Goal: Navigation & Orientation: Go to known website

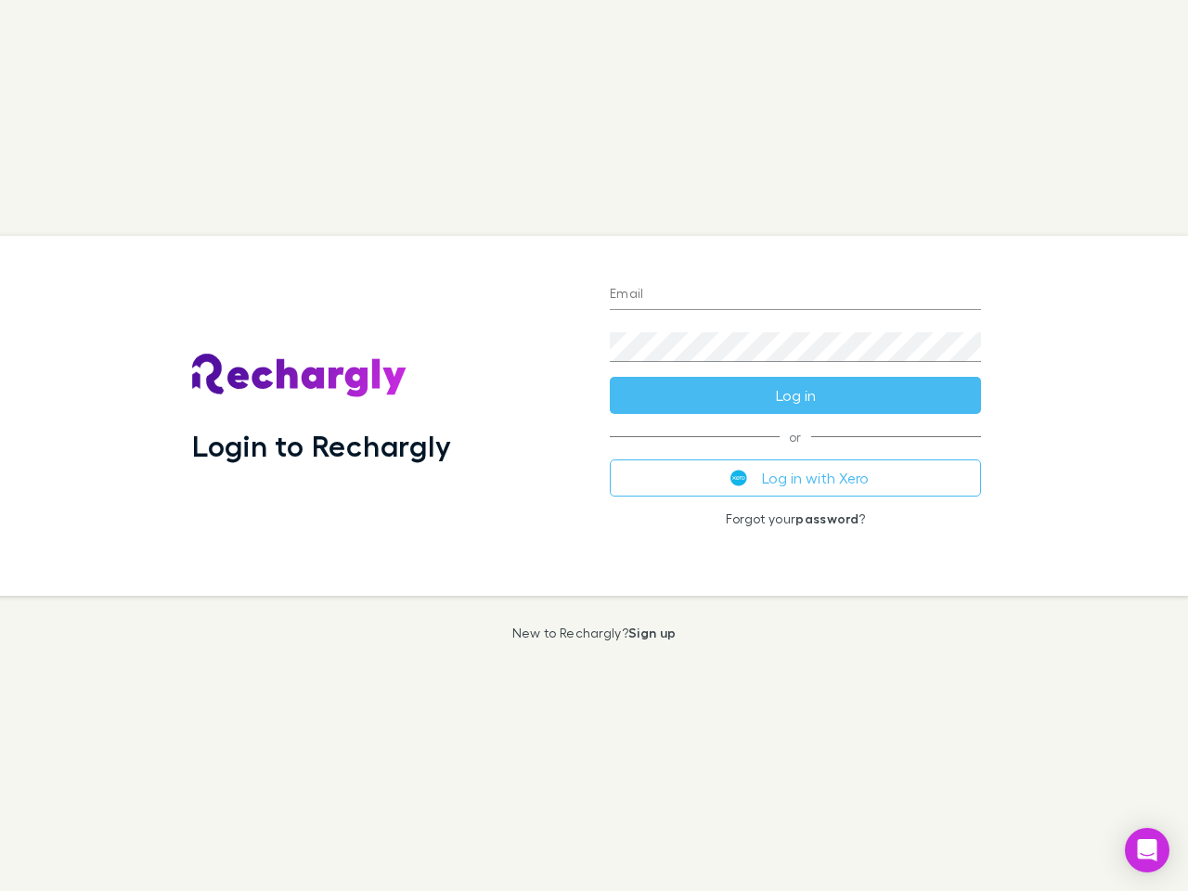
click at [594, 446] on div "Login to Rechargly" at bounding box center [386, 416] width 418 height 360
click at [795, 295] on input "Email" at bounding box center [795, 295] width 371 height 30
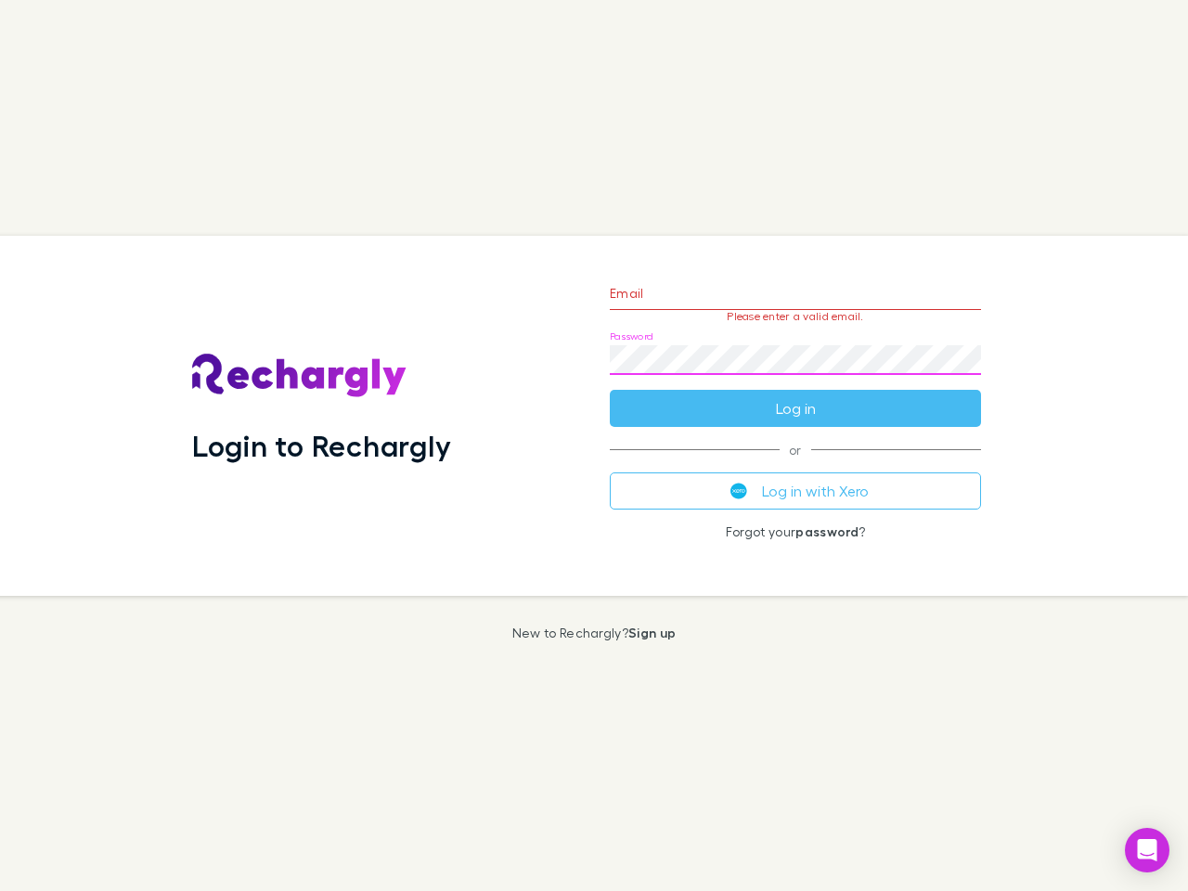
click at [795, 395] on form "Email Please enter a valid email. Password Log in" at bounding box center [795, 346] width 371 height 162
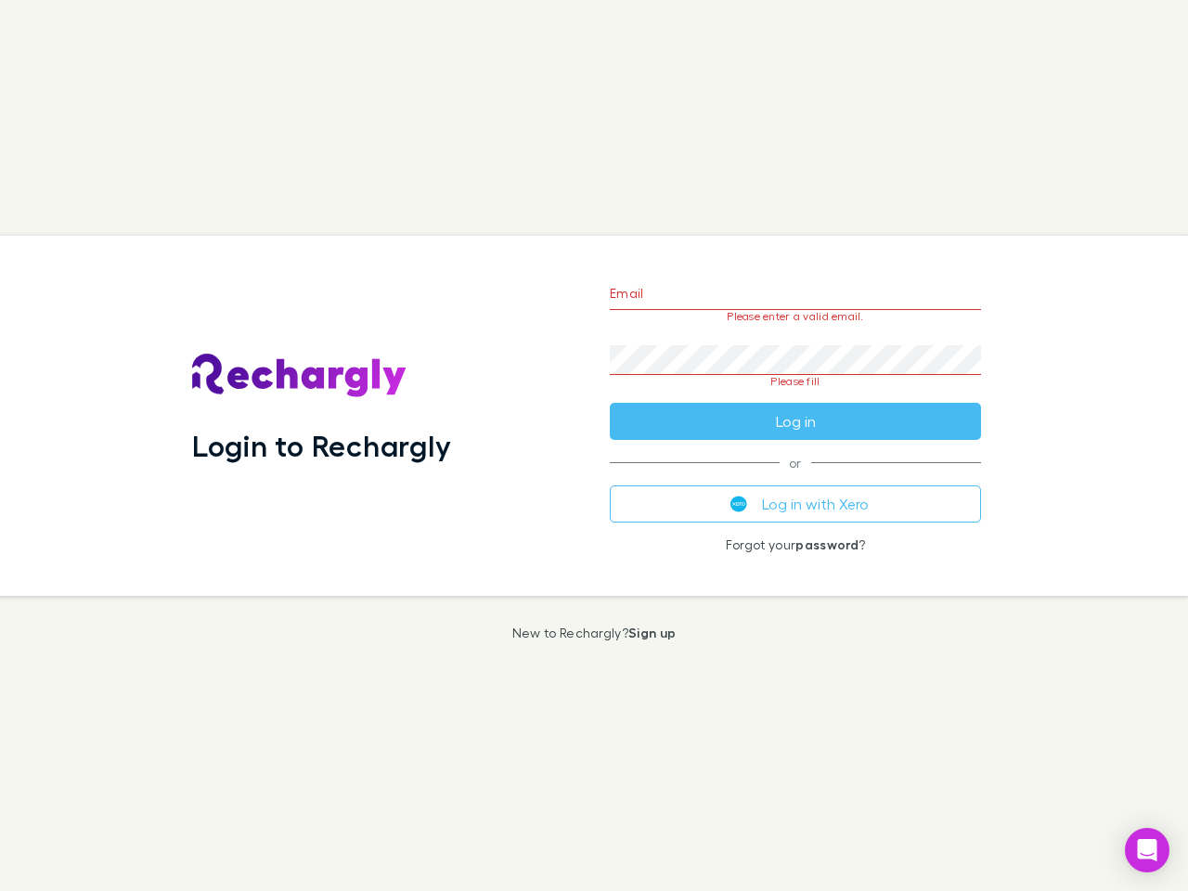
click at [795, 478] on div "Email Please enter a valid email. Password Please fill Log in or Log in with Xe…" at bounding box center [795, 416] width 401 height 360
click at [1147, 850] on icon "Open Intercom Messenger" at bounding box center [1147, 850] width 19 height 22
